Goal: Check status: Check status

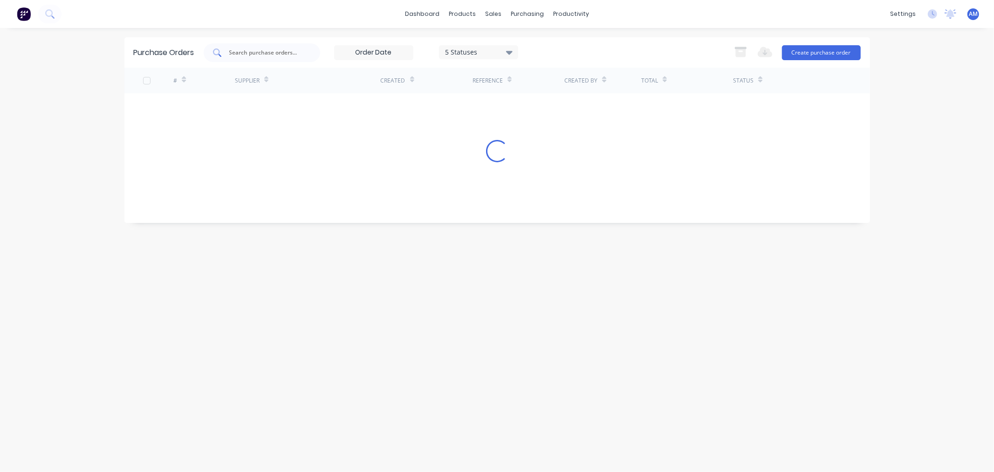
click at [272, 51] on input "text" at bounding box center [266, 52] width 77 height 9
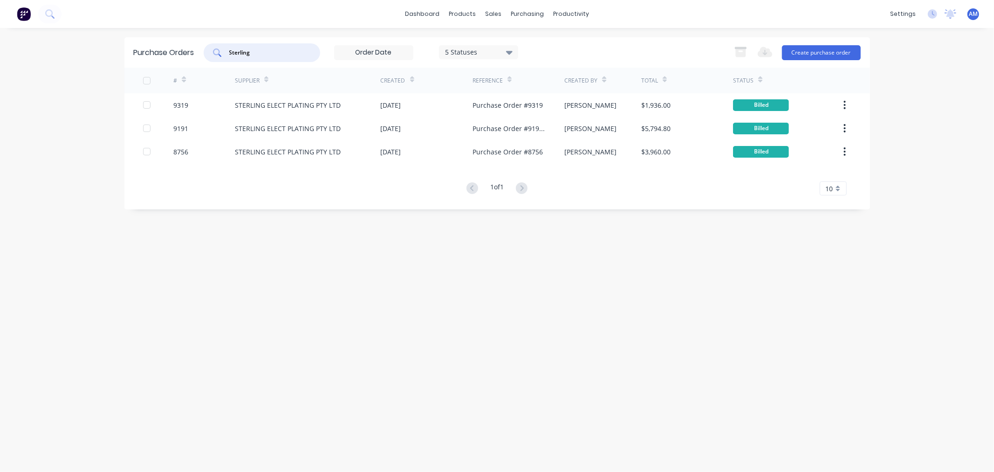
type input "Sterling"
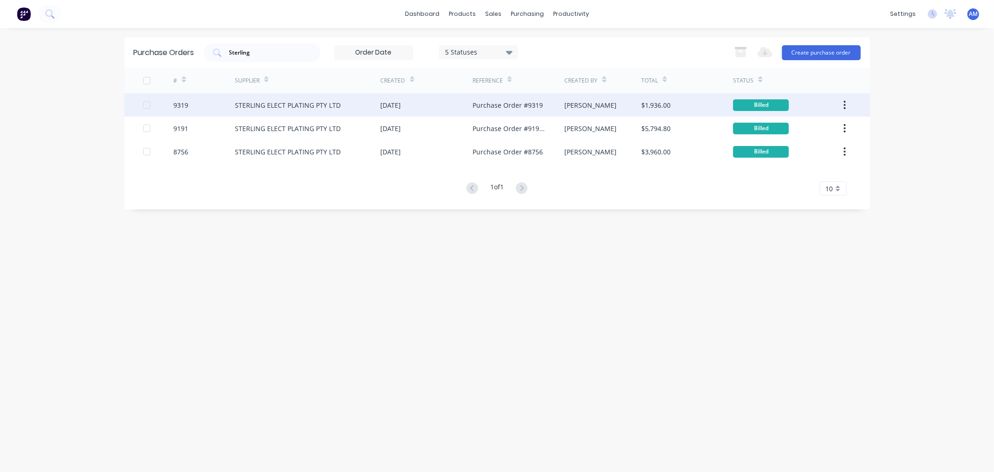
click at [221, 103] on div "9319" at bounding box center [204, 104] width 62 height 23
